Goal: Transaction & Acquisition: Book appointment/travel/reservation

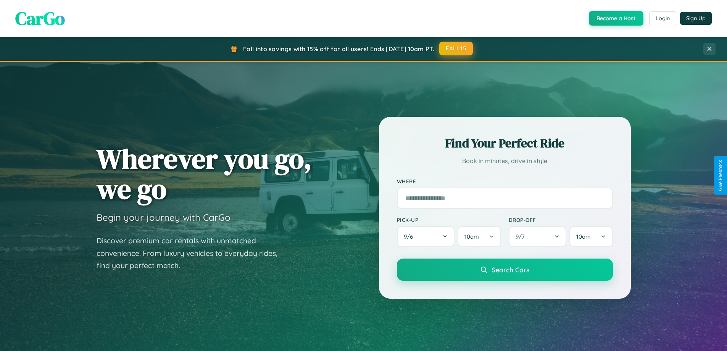
click at [457, 48] on button "FALL15" at bounding box center [456, 49] width 34 height 14
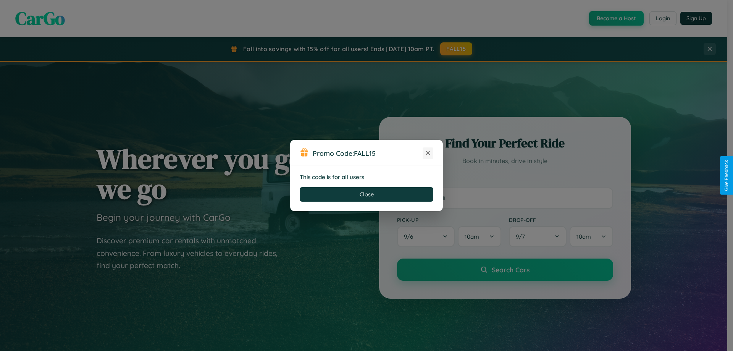
click at [428, 153] on icon at bounding box center [428, 153] width 8 height 8
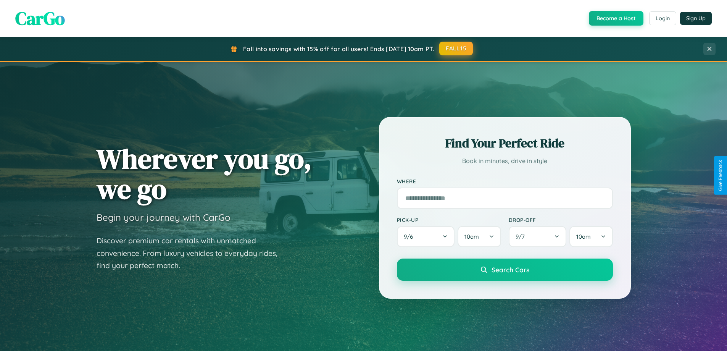
click at [457, 48] on button "FALL15" at bounding box center [456, 49] width 34 height 14
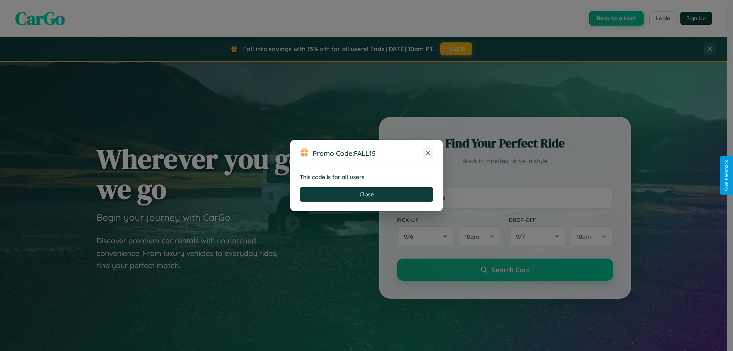
click at [428, 153] on icon at bounding box center [428, 153] width 8 height 8
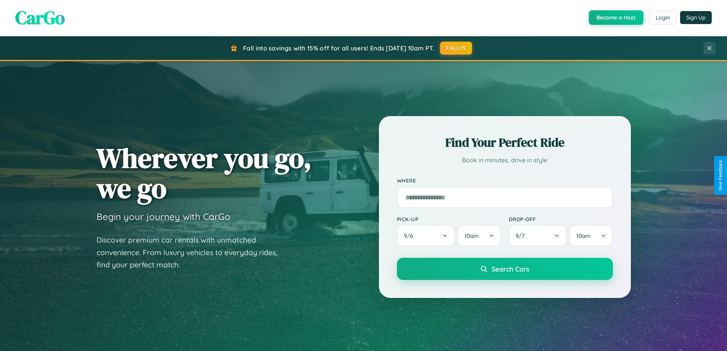
scroll to position [165, 0]
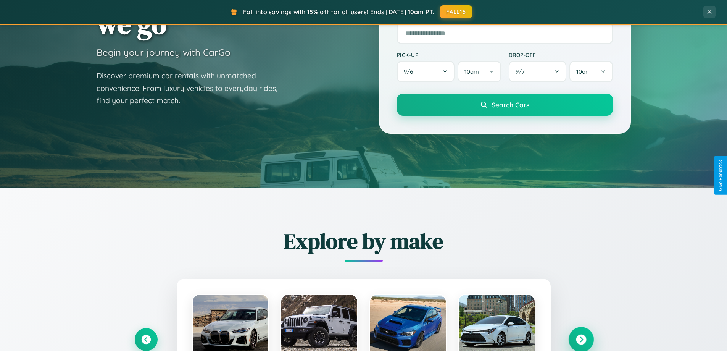
click at [581, 339] on icon at bounding box center [581, 339] width 10 height 10
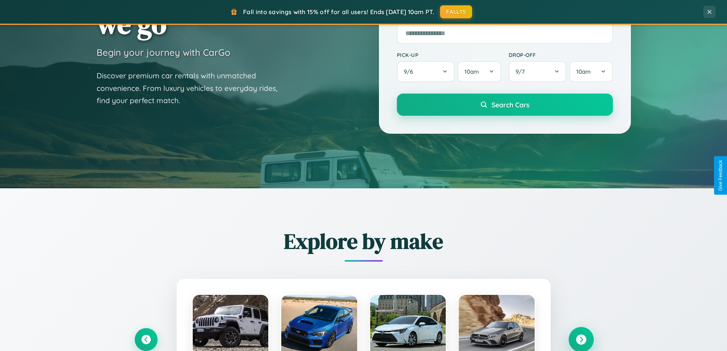
click at [581, 339] on icon at bounding box center [581, 339] width 10 height 10
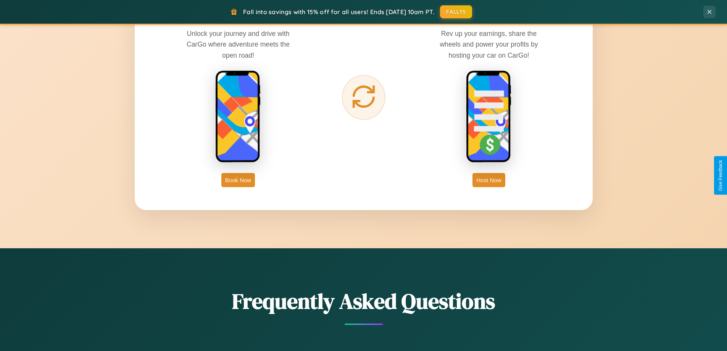
scroll to position [1227, 0]
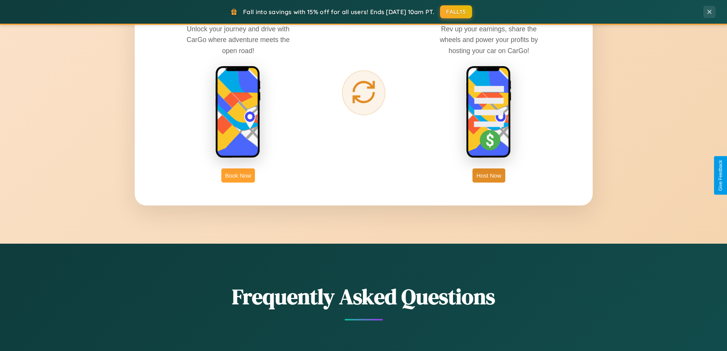
click at [238, 175] on button "Book Now" at bounding box center [238, 175] width 34 height 14
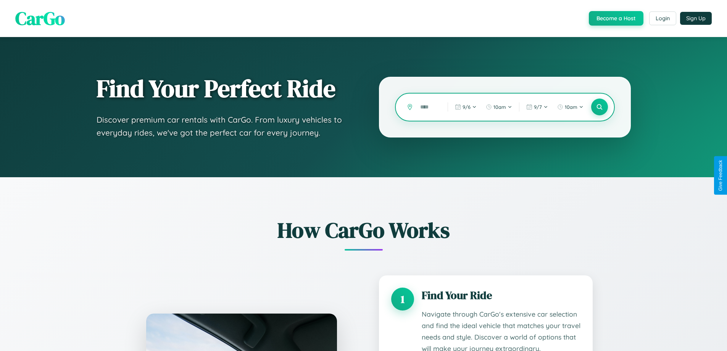
click at [428, 107] on input "text" at bounding box center [428, 106] width 24 height 13
type input "*"
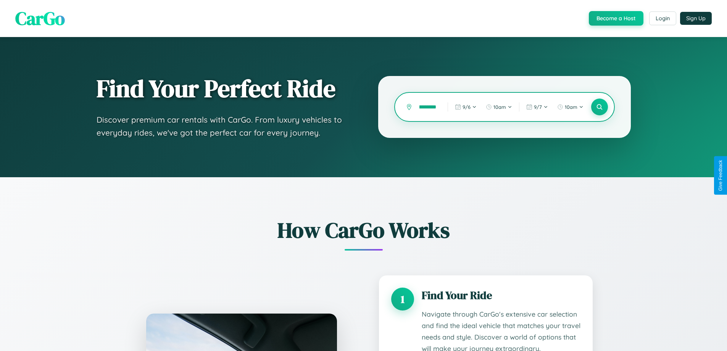
scroll to position [0, 13]
type input "*********"
click at [599, 107] on icon at bounding box center [599, 106] width 7 height 7
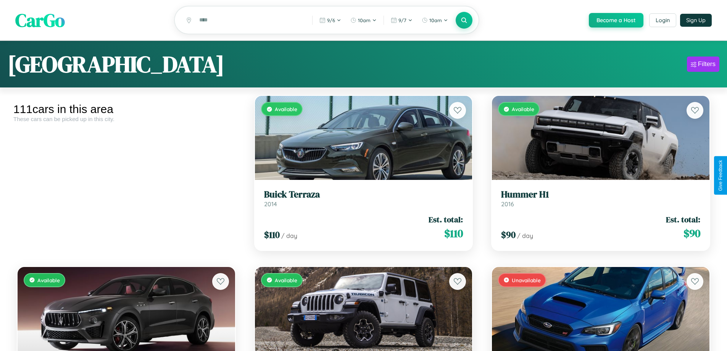
scroll to position [278, 0]
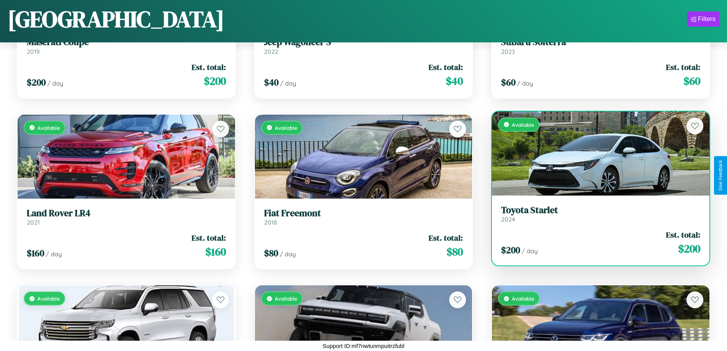
click at [596, 214] on h3 "Toyota Starlet" at bounding box center [600, 210] width 199 height 11
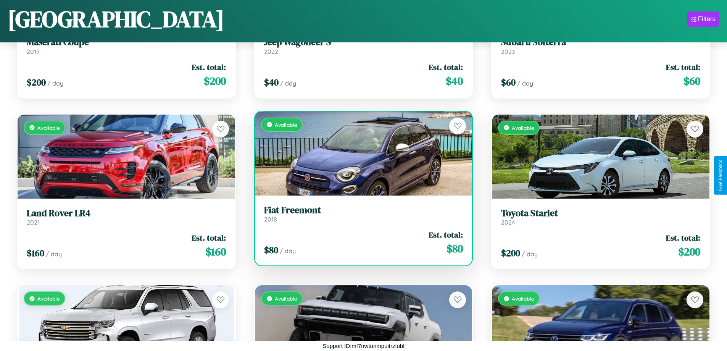
scroll to position [6090, 0]
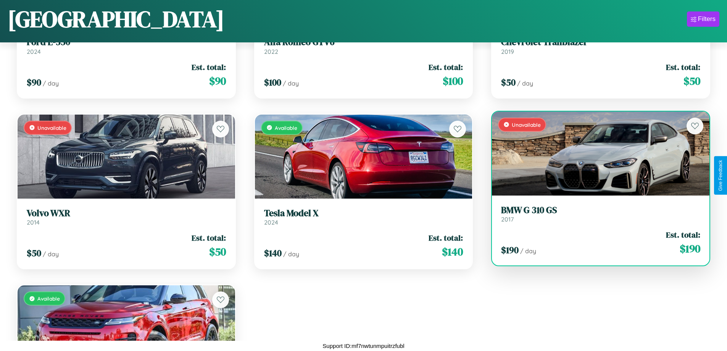
click at [596, 214] on h3 "BMW G 310 GS" at bounding box center [600, 210] width 199 height 11
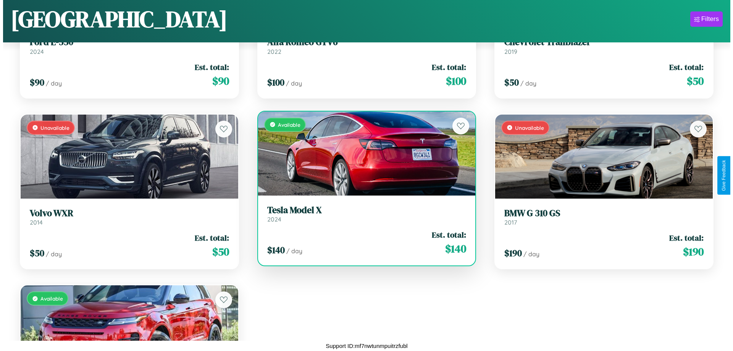
scroll to position [0, 0]
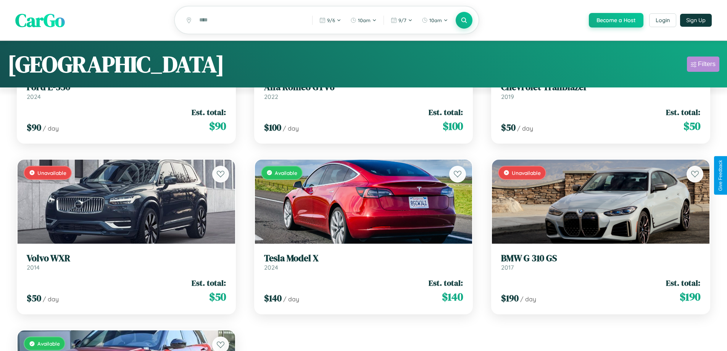
click at [703, 65] on div "Filters" at bounding box center [707, 64] width 18 height 8
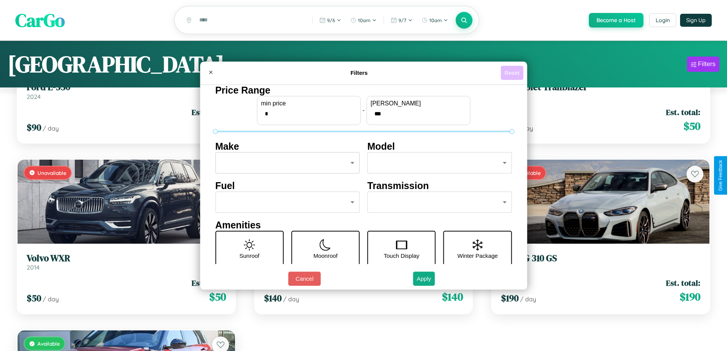
click at [513, 73] on button "Reset" at bounding box center [512, 73] width 23 height 14
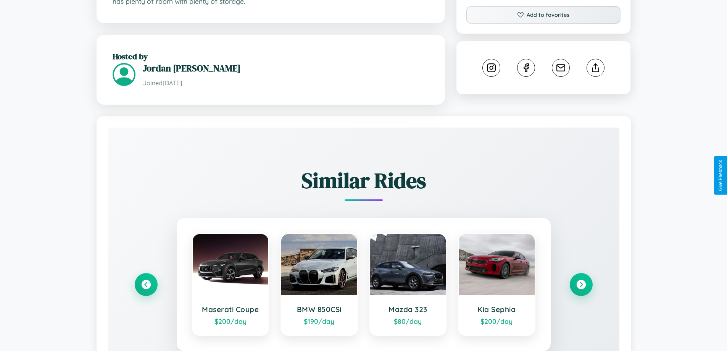
scroll to position [450, 0]
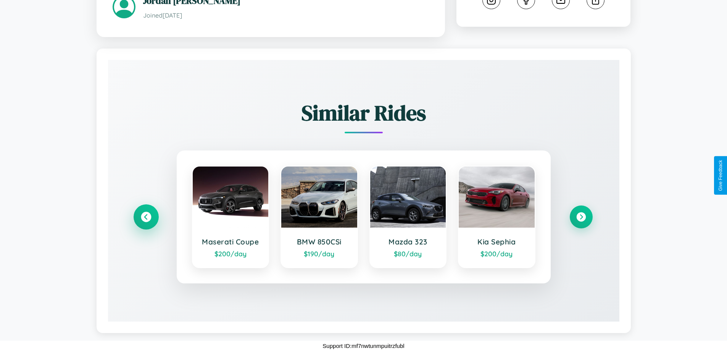
click at [146, 217] on icon at bounding box center [146, 217] width 10 height 10
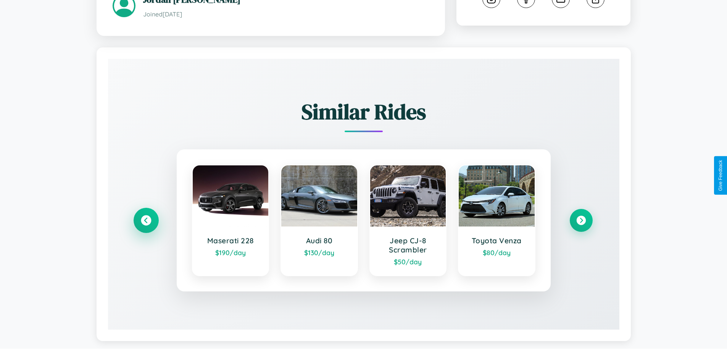
click at [146, 221] on icon at bounding box center [146, 220] width 10 height 10
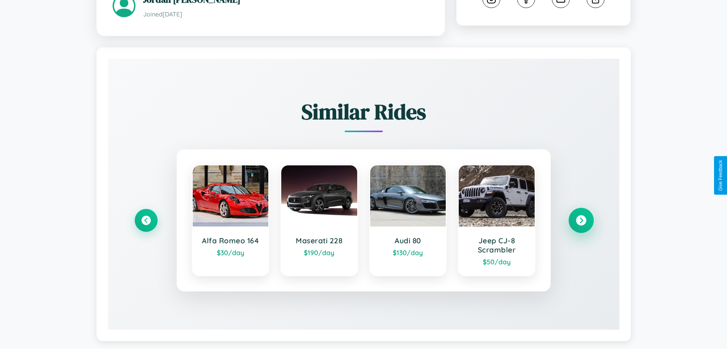
click at [581, 221] on icon at bounding box center [581, 220] width 10 height 10
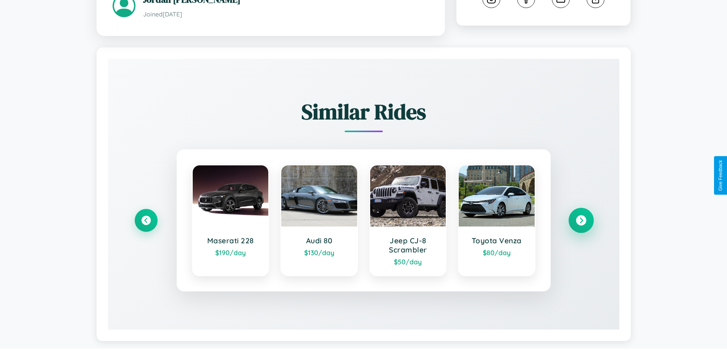
click at [581, 221] on icon at bounding box center [581, 220] width 10 height 10
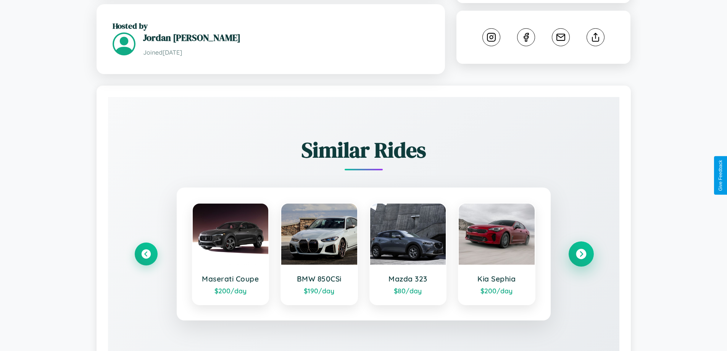
scroll to position [0, 0]
